Goal: Task Accomplishment & Management: Complete application form

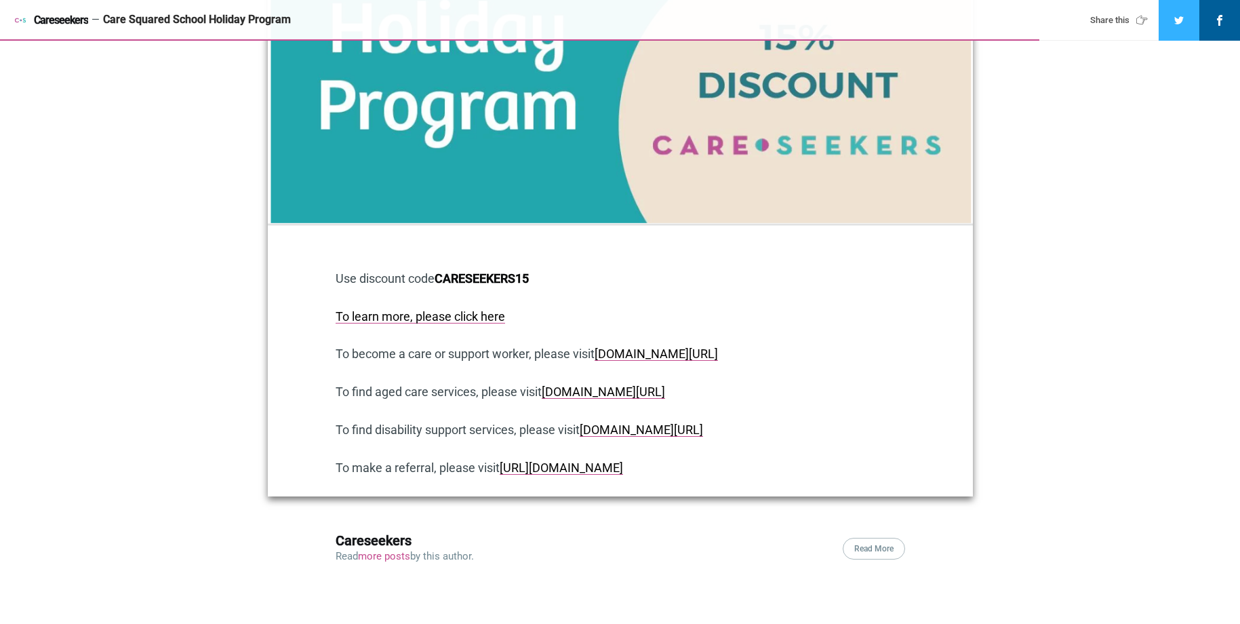
scroll to position [3931, 0]
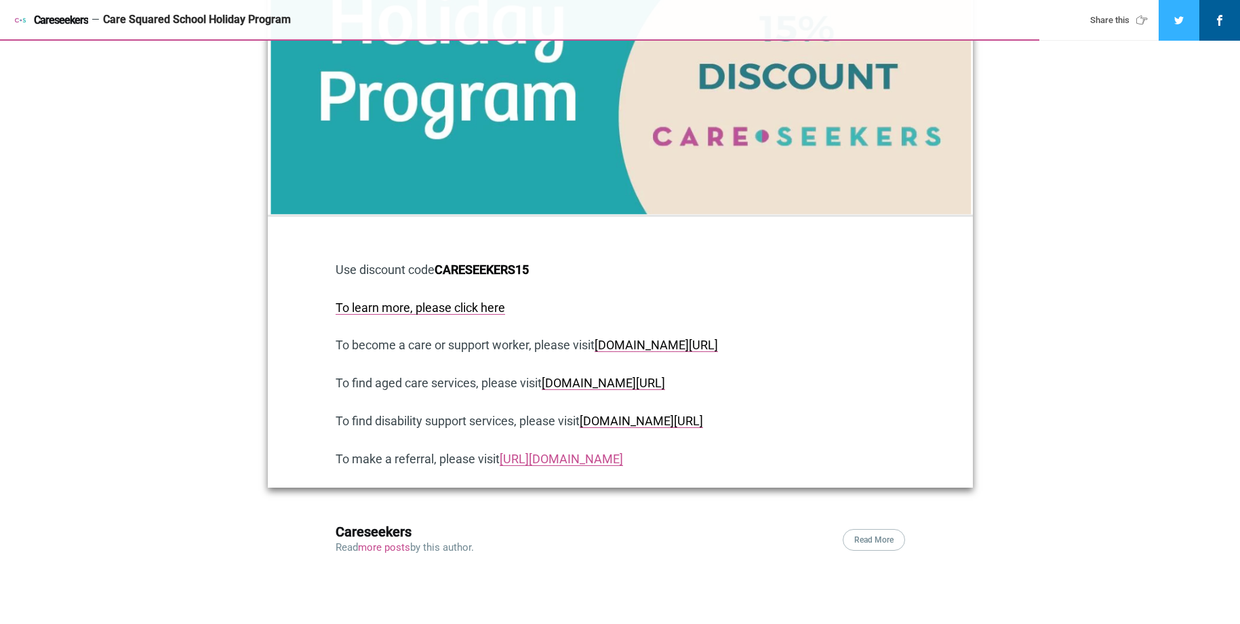
click at [610, 451] on link "[URL][DOMAIN_NAME]" at bounding box center [561, 458] width 123 height 14
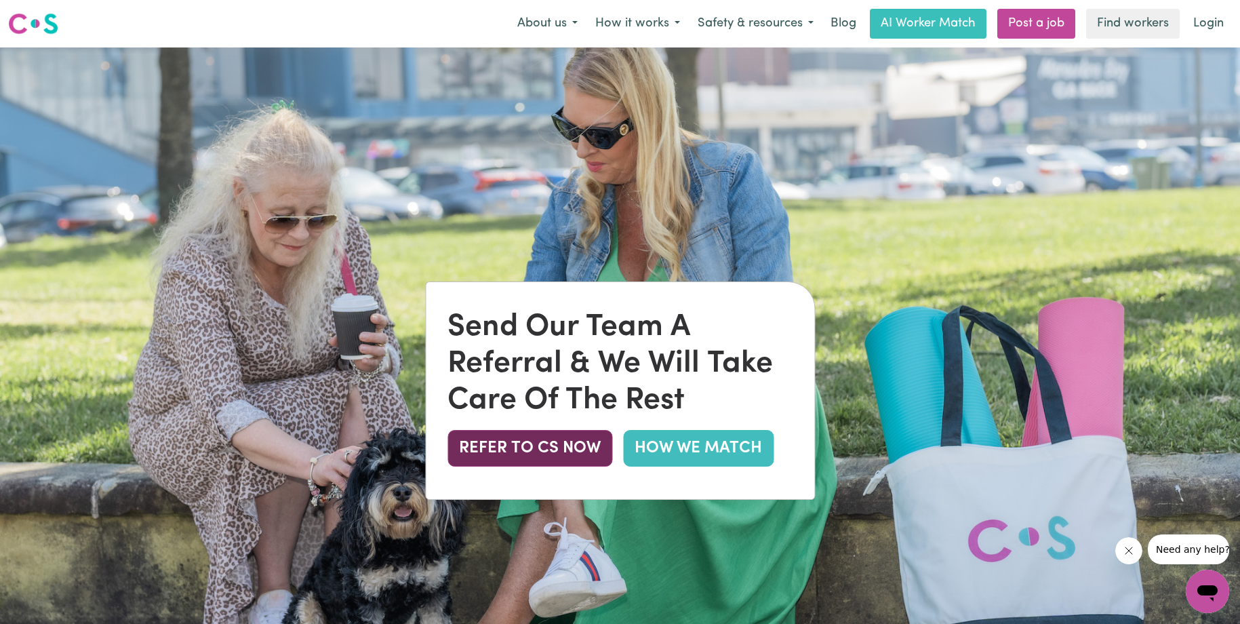
click at [552, 452] on button "REFER TO CS NOW" at bounding box center [529, 448] width 165 height 37
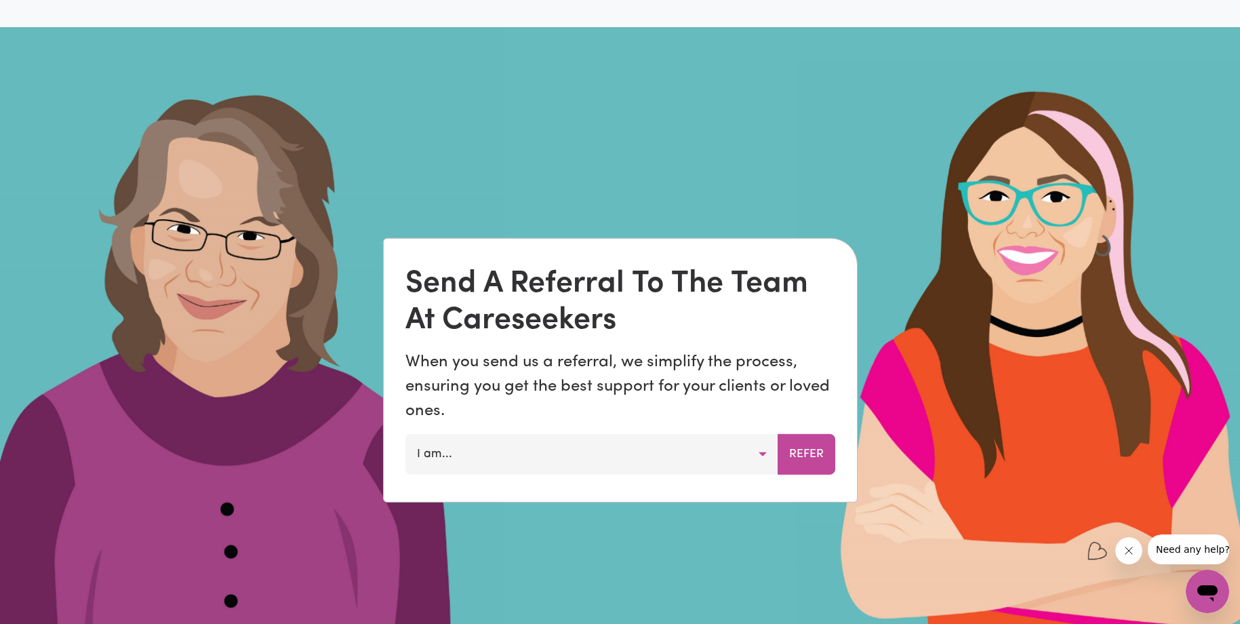
scroll to position [964, 0]
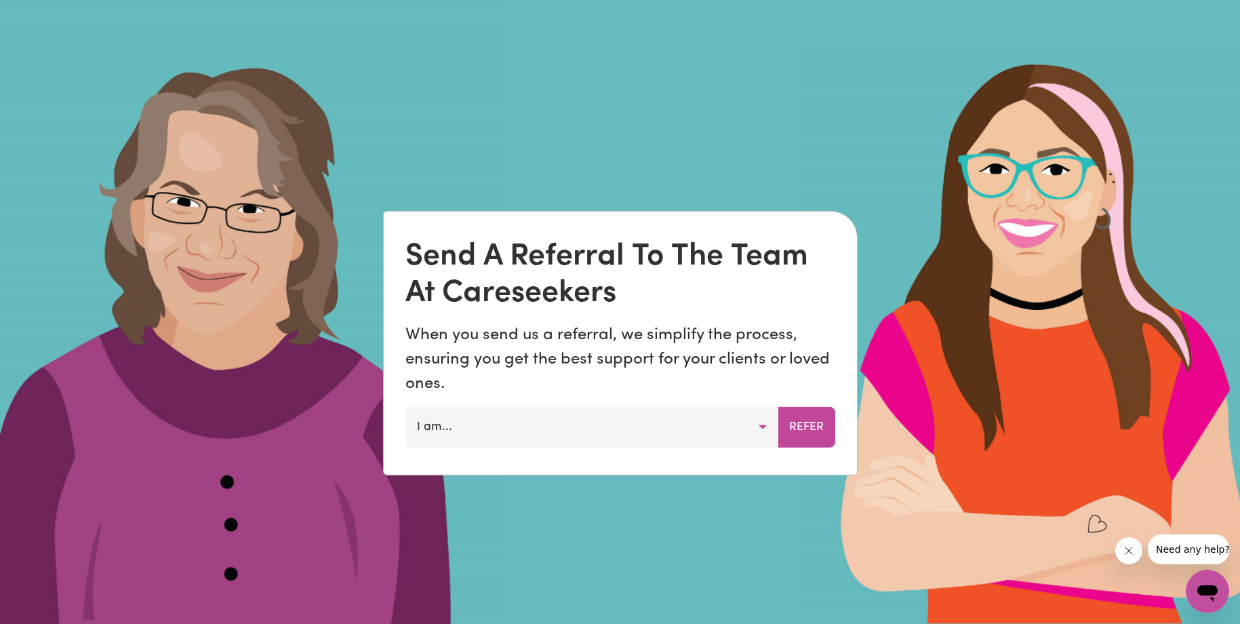
click at [503, 435] on button "I am..." at bounding box center [591, 427] width 373 height 41
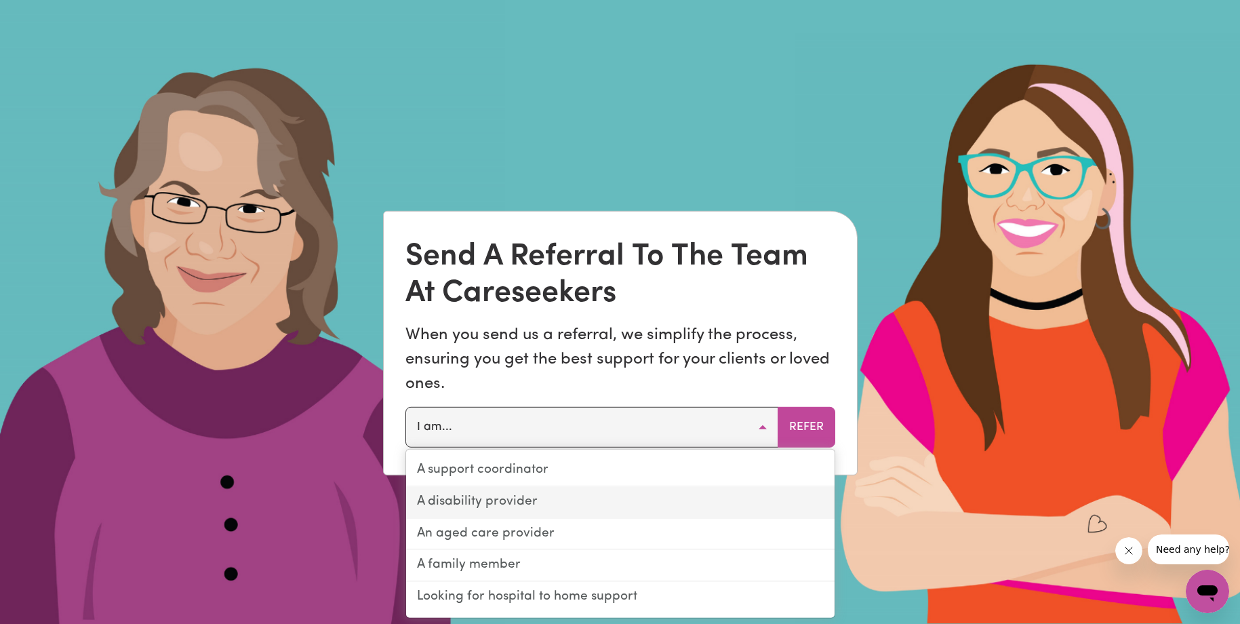
click at [544, 493] on link "A disability provider" at bounding box center [620, 503] width 428 height 32
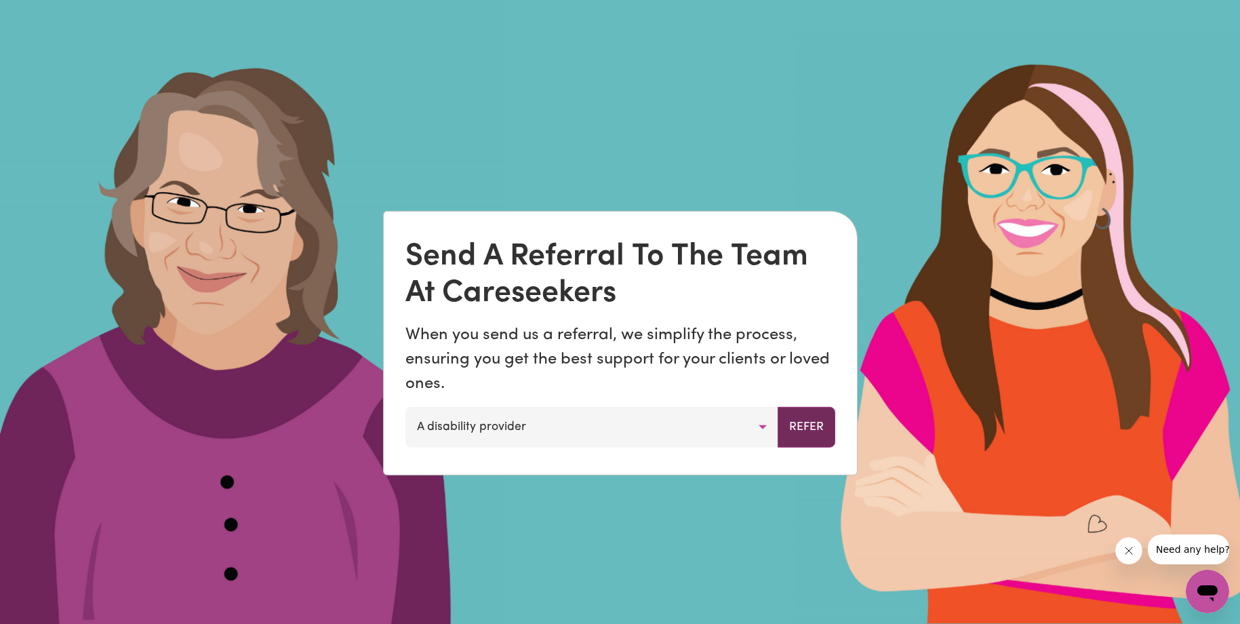
click at [817, 428] on button "Refer" at bounding box center [806, 427] width 58 height 41
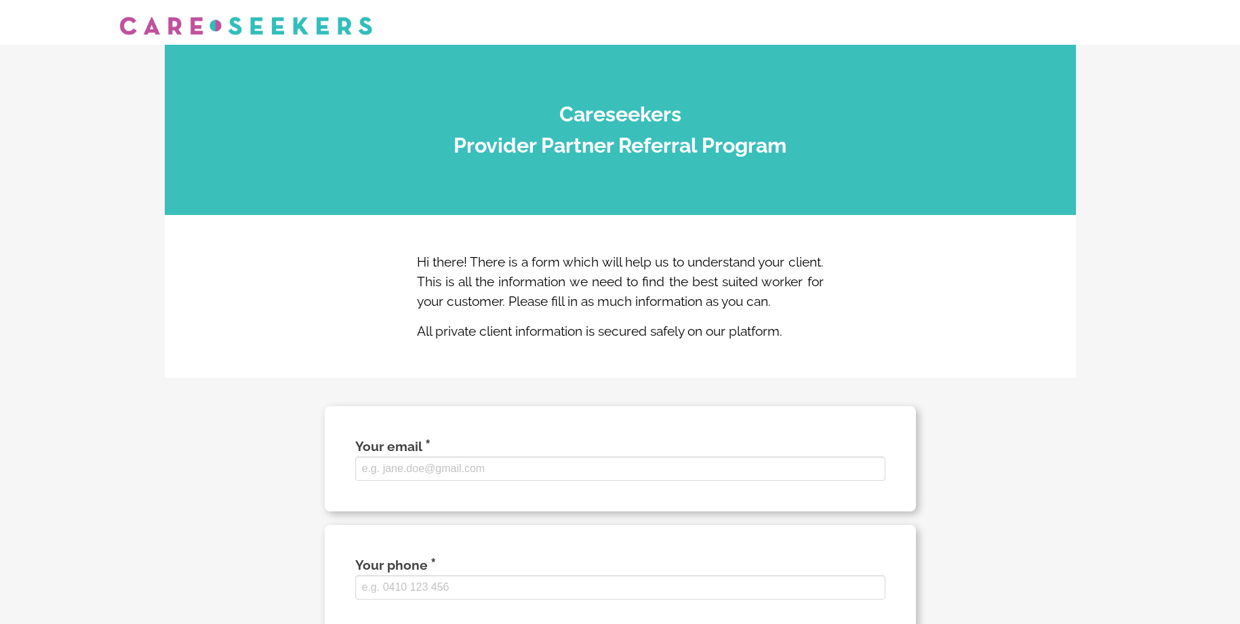
select select
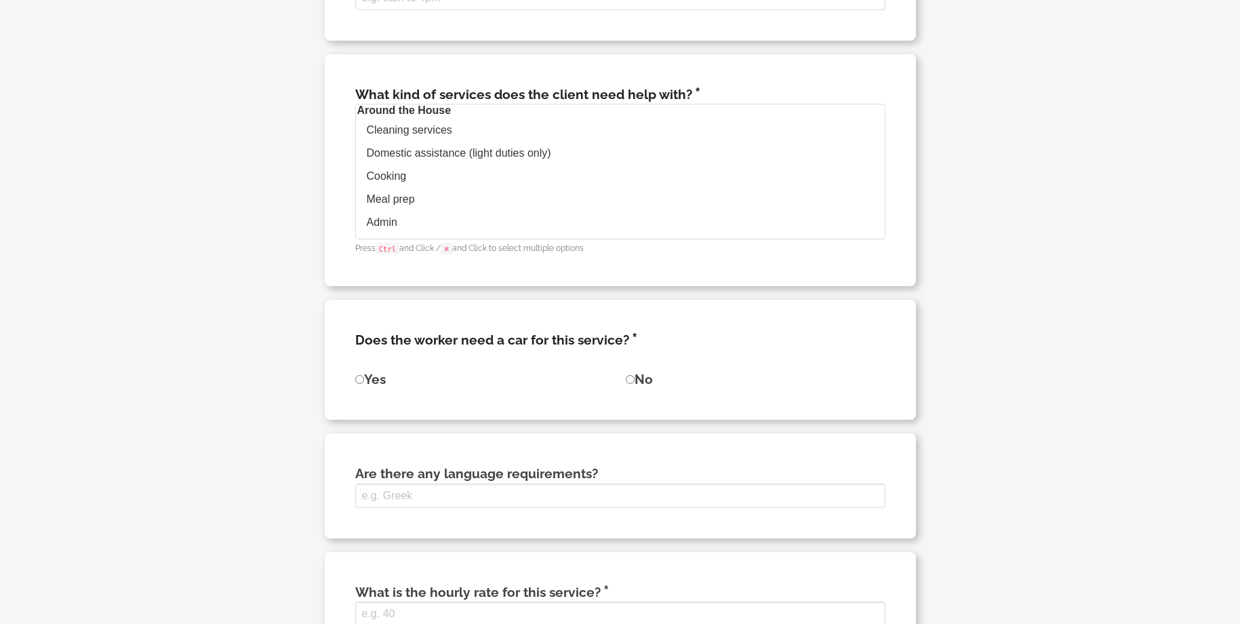
scroll to position [1559, 0]
